Goal: Task Accomplishment & Management: Manage account settings

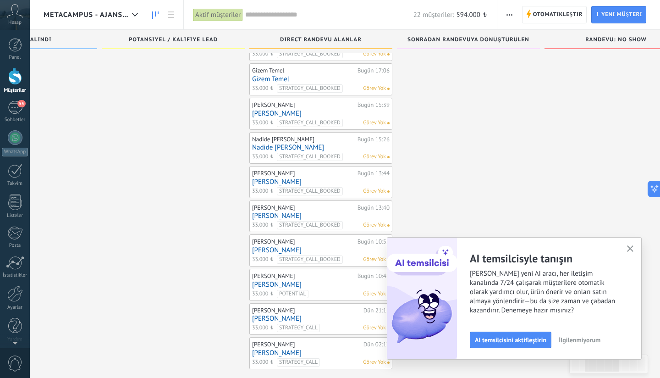
scroll to position [148, 0]
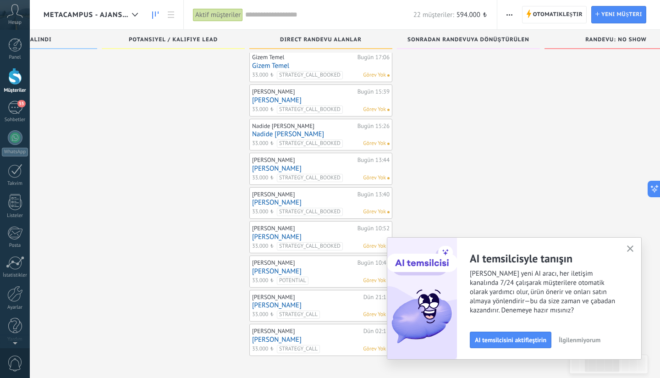
click at [320, 228] on div "[PERSON_NAME]" at bounding box center [303, 228] width 103 height 7
click at [292, 235] on link "[PERSON_NAME]" at bounding box center [321, 237] width 138 height 8
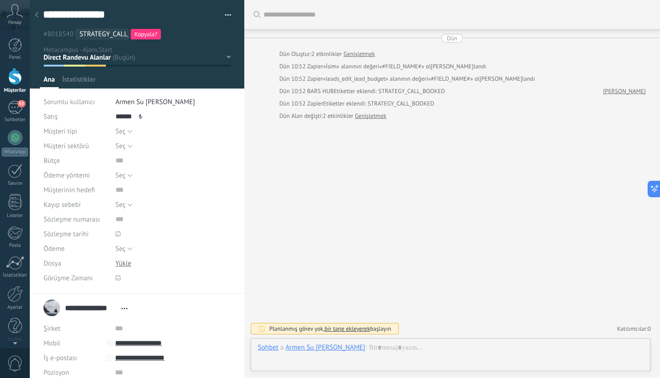
scroll to position [14, 0]
click at [155, 32] on span "Kopyala?" at bounding box center [145, 34] width 23 height 8
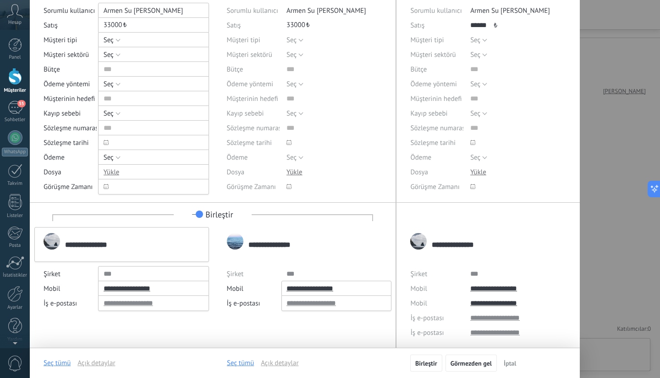
scroll to position [93, 0]
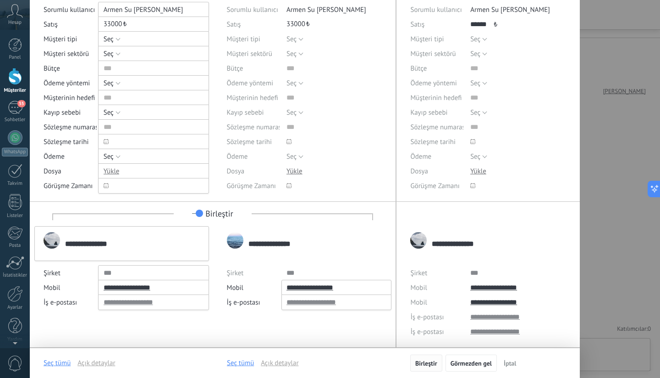
click at [428, 358] on button "Birleştir" at bounding box center [426, 362] width 32 height 17
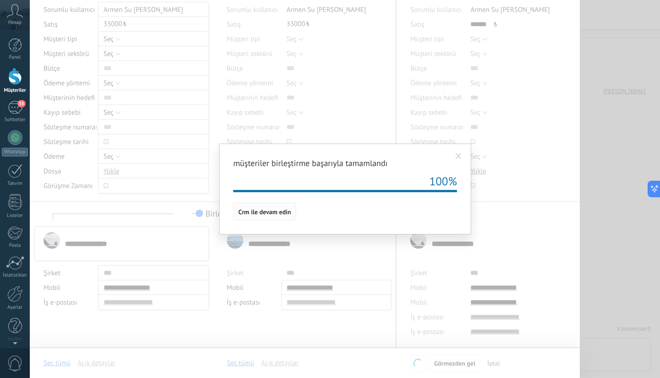
click at [278, 210] on span "Crm ile devam edin" at bounding box center [264, 212] width 53 height 6
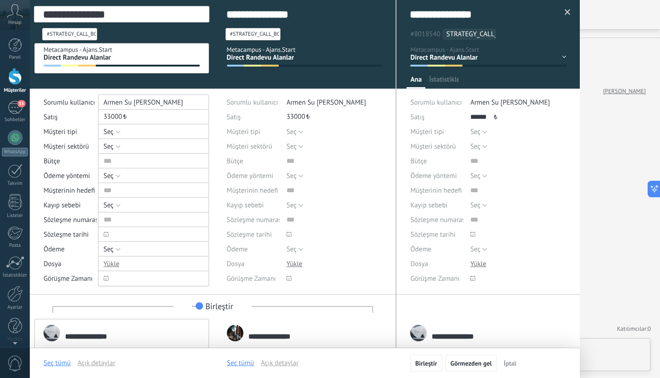
scroll to position [14, 0]
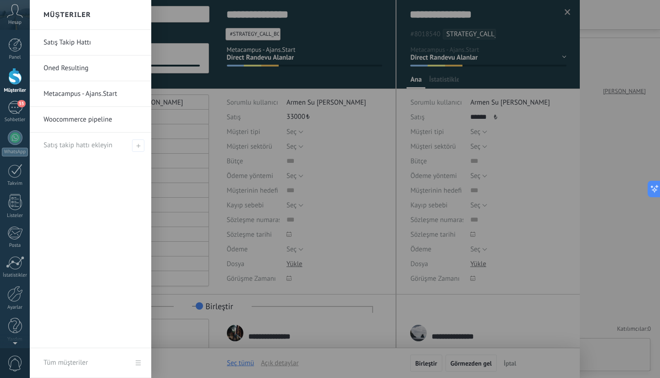
click at [72, 94] on link "Metacampus - Ajans.Start" at bounding box center [93, 94] width 99 height 26
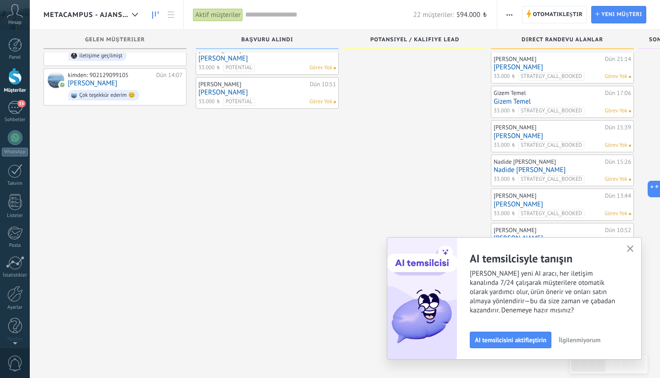
scroll to position [114, 0]
click at [632, 248] on icon "button" at bounding box center [630, 248] width 7 height 7
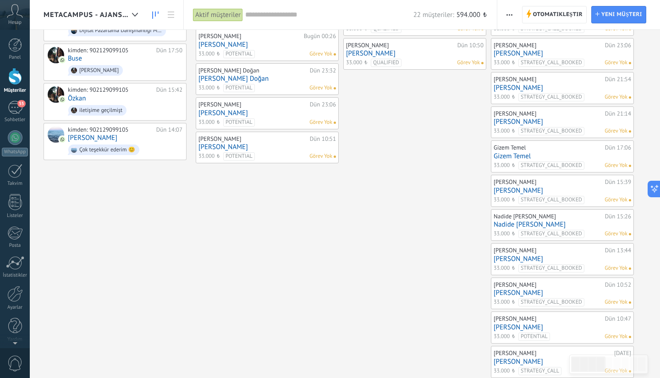
scroll to position [0, 0]
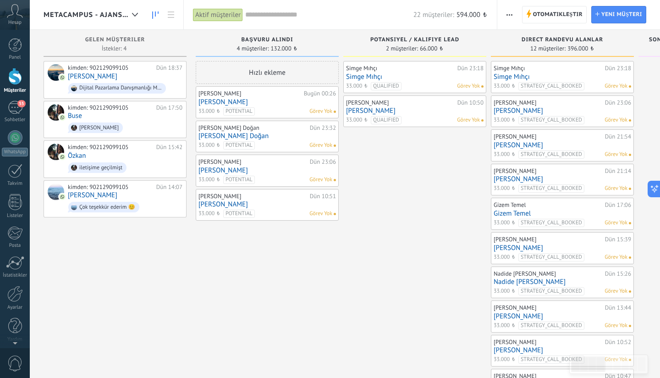
click at [545, 75] on link "Simge Mıhçı" at bounding box center [563, 77] width 138 height 8
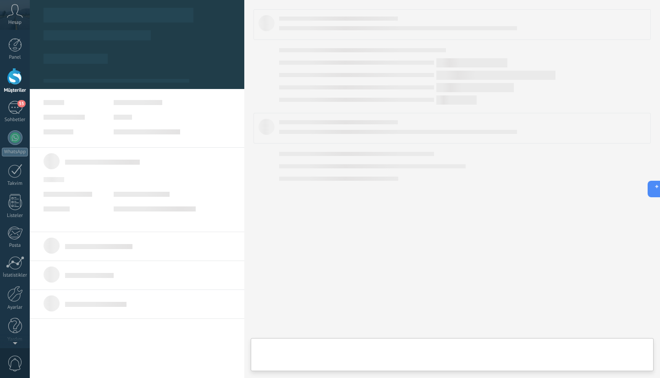
type textarea "**********"
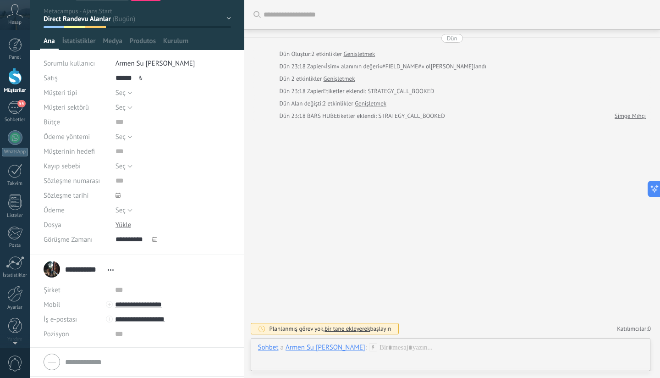
scroll to position [66, 0]
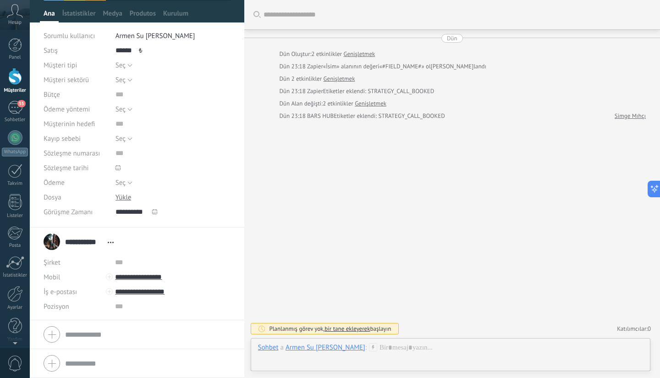
click at [155, 212] on icon at bounding box center [154, 211] width 5 height 5
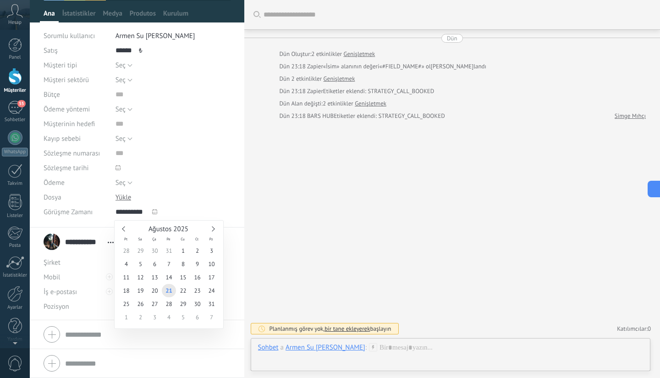
click at [155, 212] on icon at bounding box center [154, 211] width 5 height 5
click at [184, 208] on div "**********" at bounding box center [174, 211] width 116 height 15
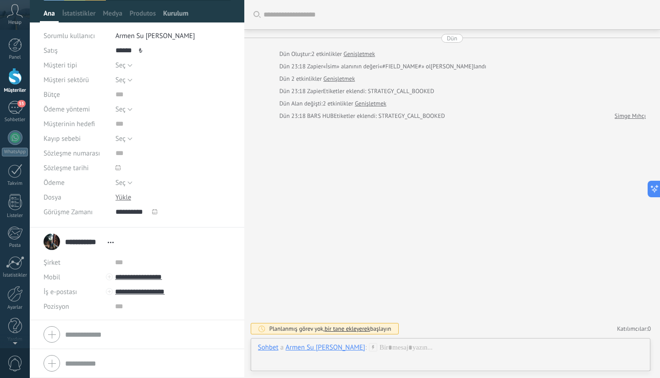
click at [182, 18] on span "Kurulum" at bounding box center [175, 15] width 25 height 13
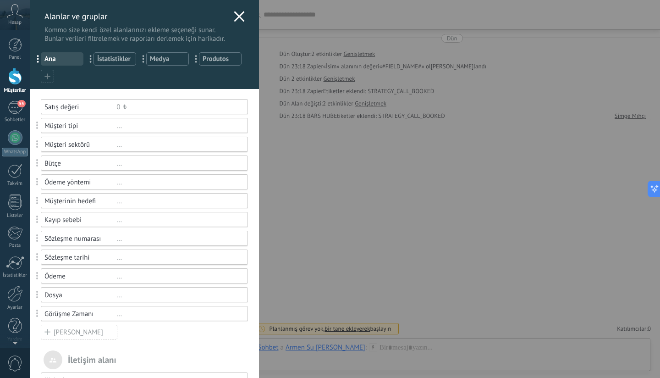
click at [90, 314] on div "Görüşme Zamanı" at bounding box center [80, 313] width 72 height 9
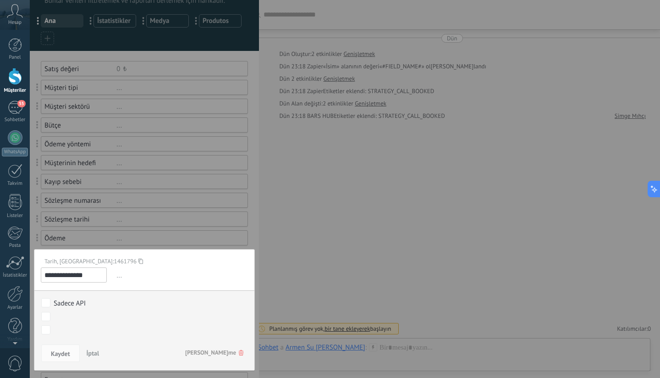
scroll to position [62, 0]
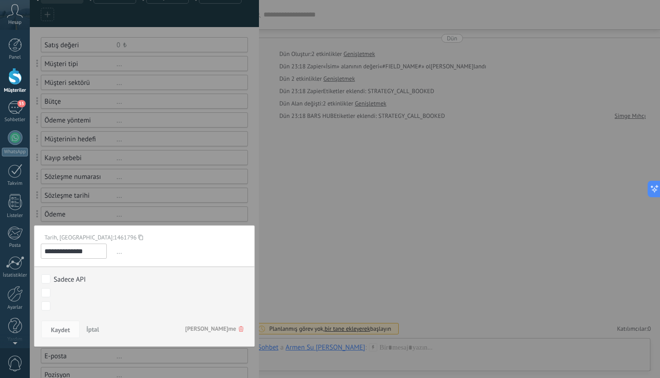
click at [95, 331] on span "İptal" at bounding box center [93, 329] width 13 height 8
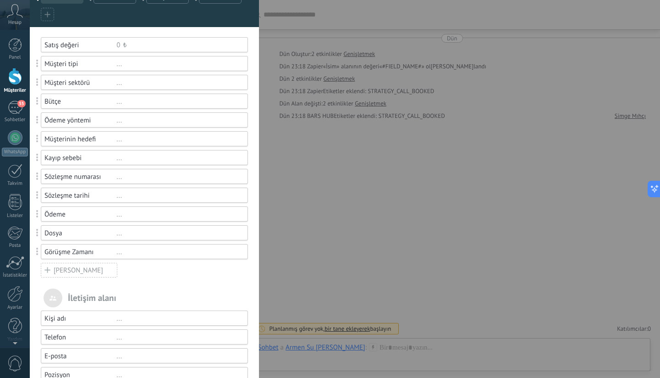
click at [72, 273] on div "[PERSON_NAME]" at bounding box center [79, 270] width 77 height 15
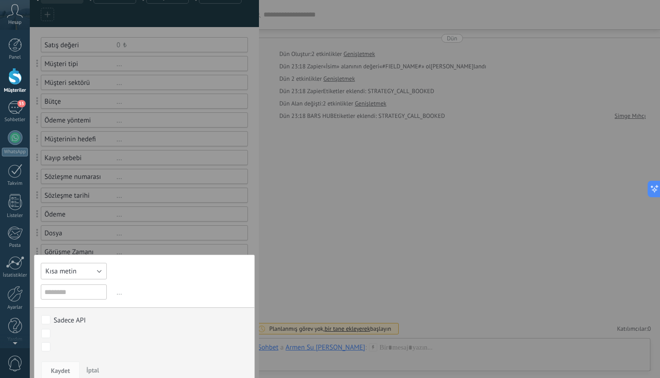
click at [91, 272] on button "Kısa metin" at bounding box center [74, 271] width 66 height 17
click at [90, 305] on span "Tarih ve saat" at bounding box center [73, 305] width 76 height 9
click at [85, 293] on input "text" at bounding box center [74, 291] width 66 height 15
type input "**********"
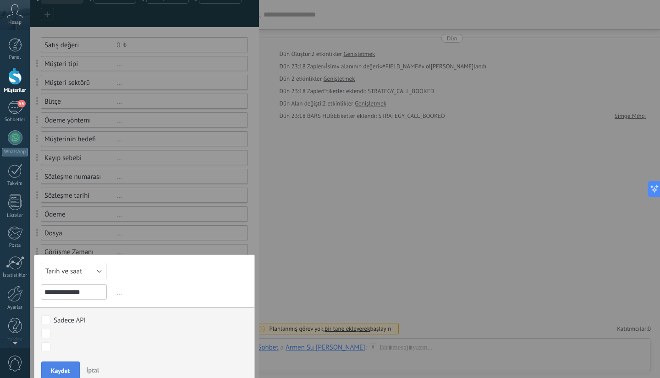
click at [65, 367] on span "Kaydet" at bounding box center [60, 370] width 19 height 6
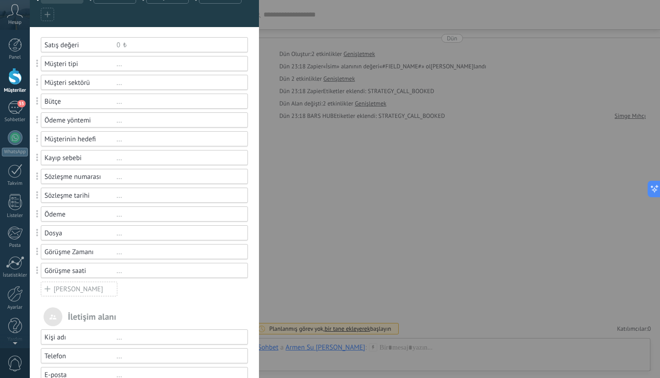
click at [96, 250] on div "Görüşme Zamanı" at bounding box center [80, 252] width 72 height 9
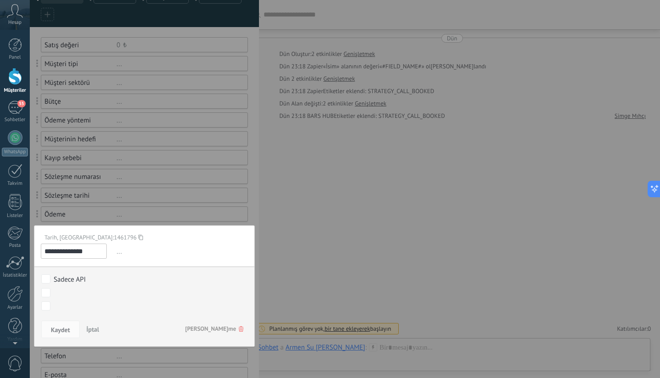
click at [218, 331] on span "[PERSON_NAME]me" at bounding box center [214, 328] width 58 height 17
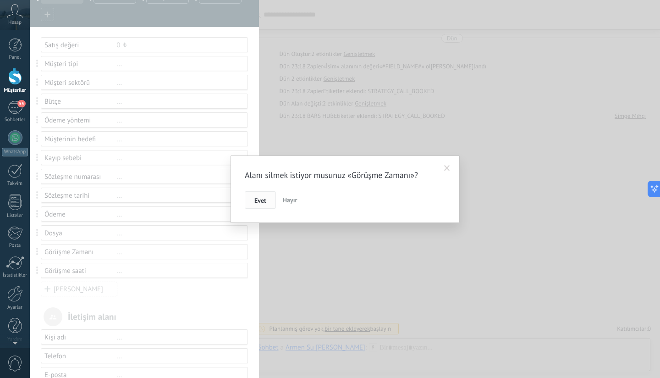
click at [264, 196] on button "Evet" at bounding box center [260, 199] width 31 height 17
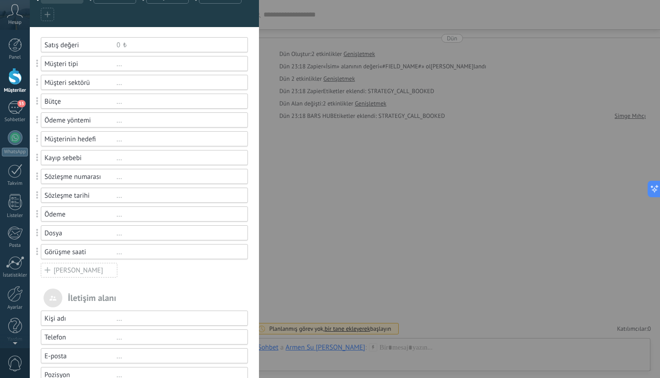
click at [110, 255] on div "Görüşme saati" at bounding box center [80, 252] width 72 height 9
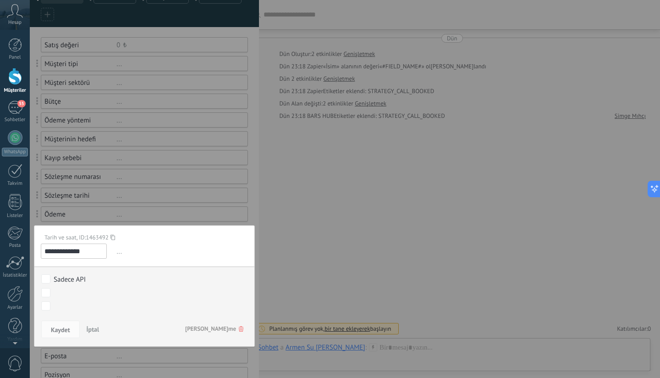
click at [88, 253] on input "**********" at bounding box center [74, 250] width 66 height 15
type input "**********"
click at [62, 332] on span "Kaydet" at bounding box center [60, 329] width 19 height 6
